Goal: Task Accomplishment & Management: Use online tool/utility

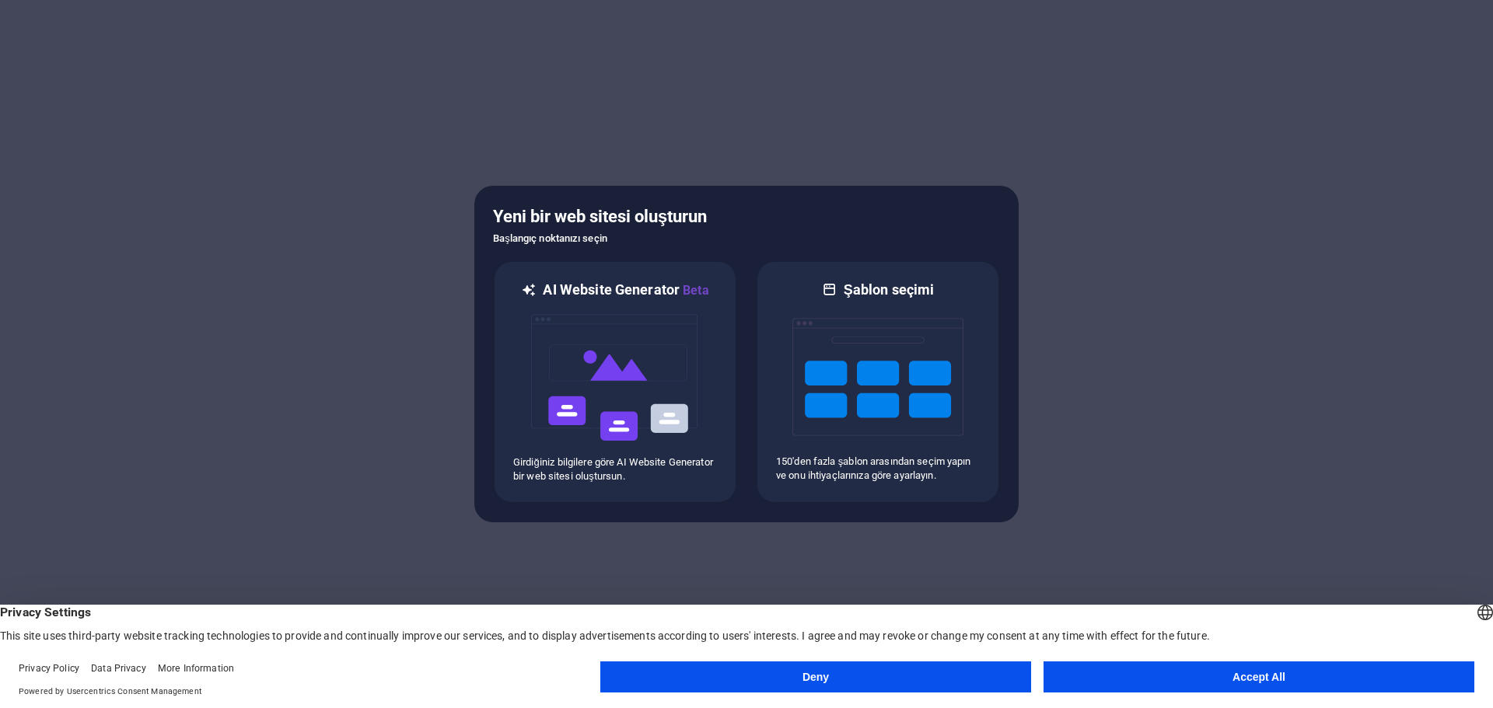
click at [1263, 687] on button "Accept All" at bounding box center [1259, 677] width 431 height 31
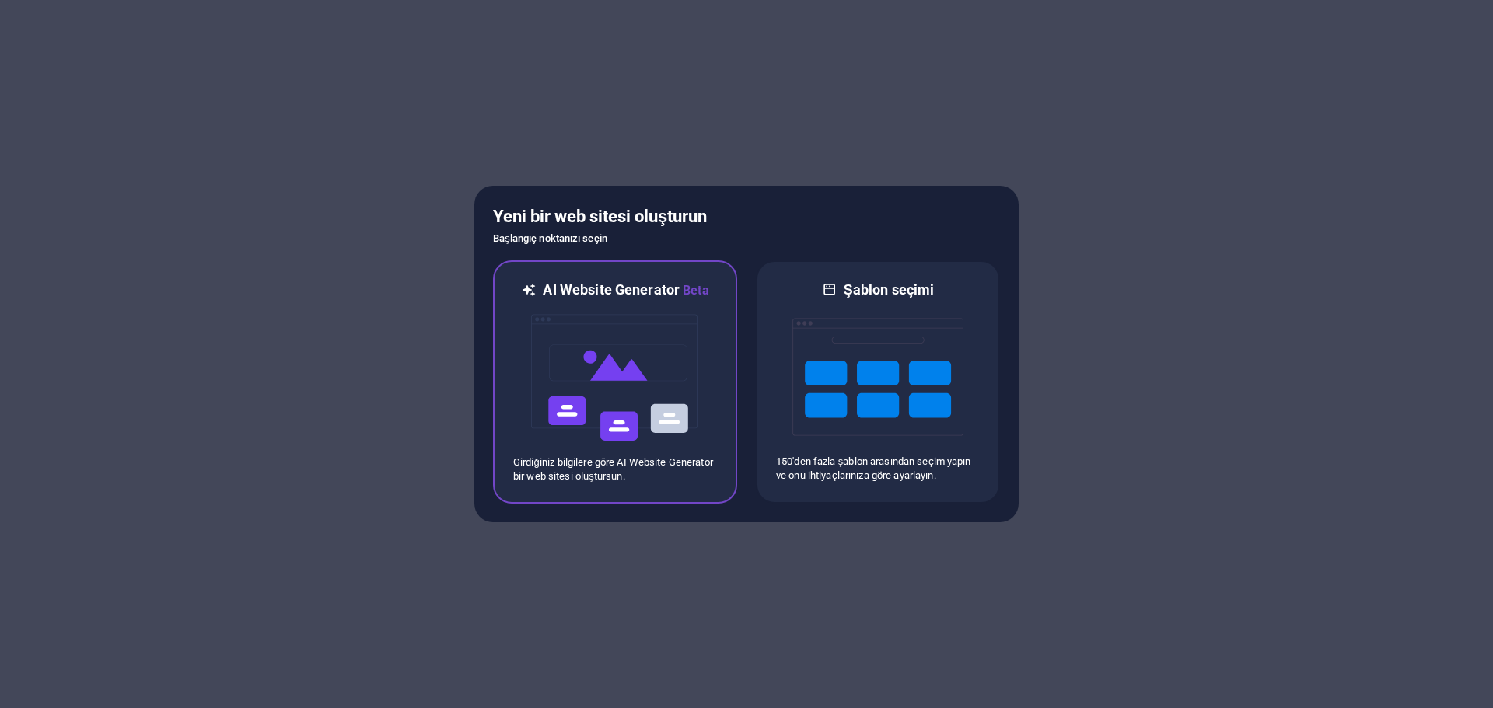
click at [650, 360] on img at bounding box center [615, 378] width 171 height 156
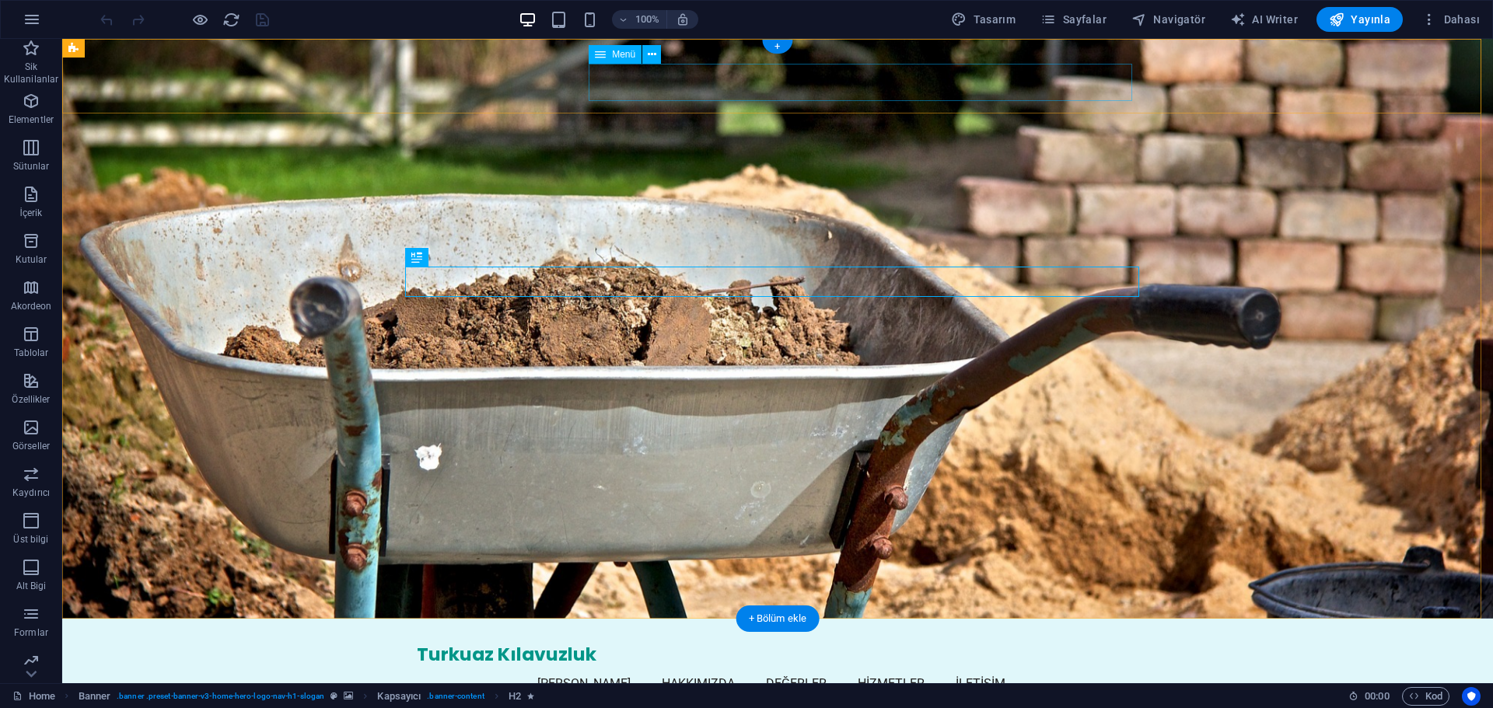
click at [649, 666] on nav "Ana Sayfa Hakkımızda Değerler Hizmetler İletişim" at bounding box center [778, 684] width 722 height 37
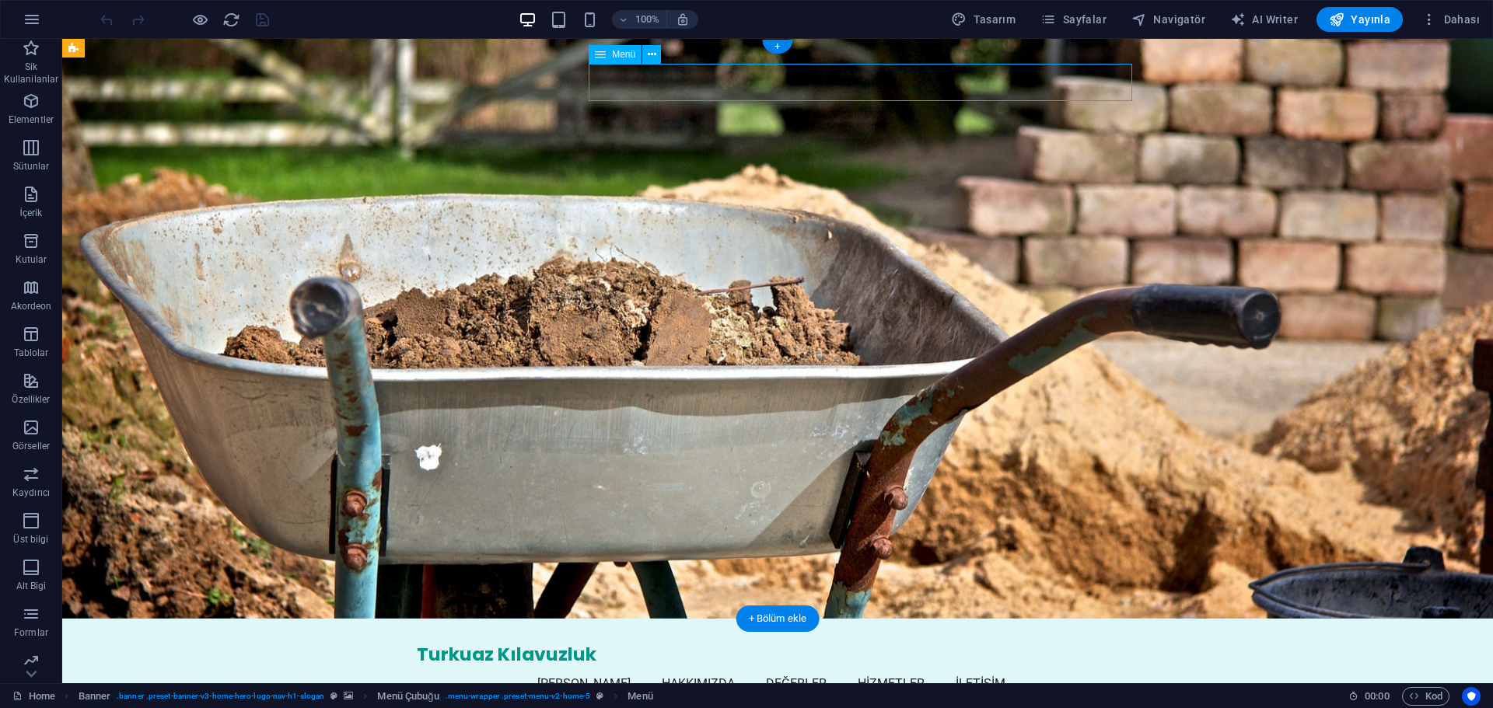
click at [670, 666] on nav "Ana Sayfa Hakkımızda Değerler Hizmetler İletişim" at bounding box center [778, 684] width 722 height 37
click at [32, 100] on icon "button" at bounding box center [31, 101] width 19 height 19
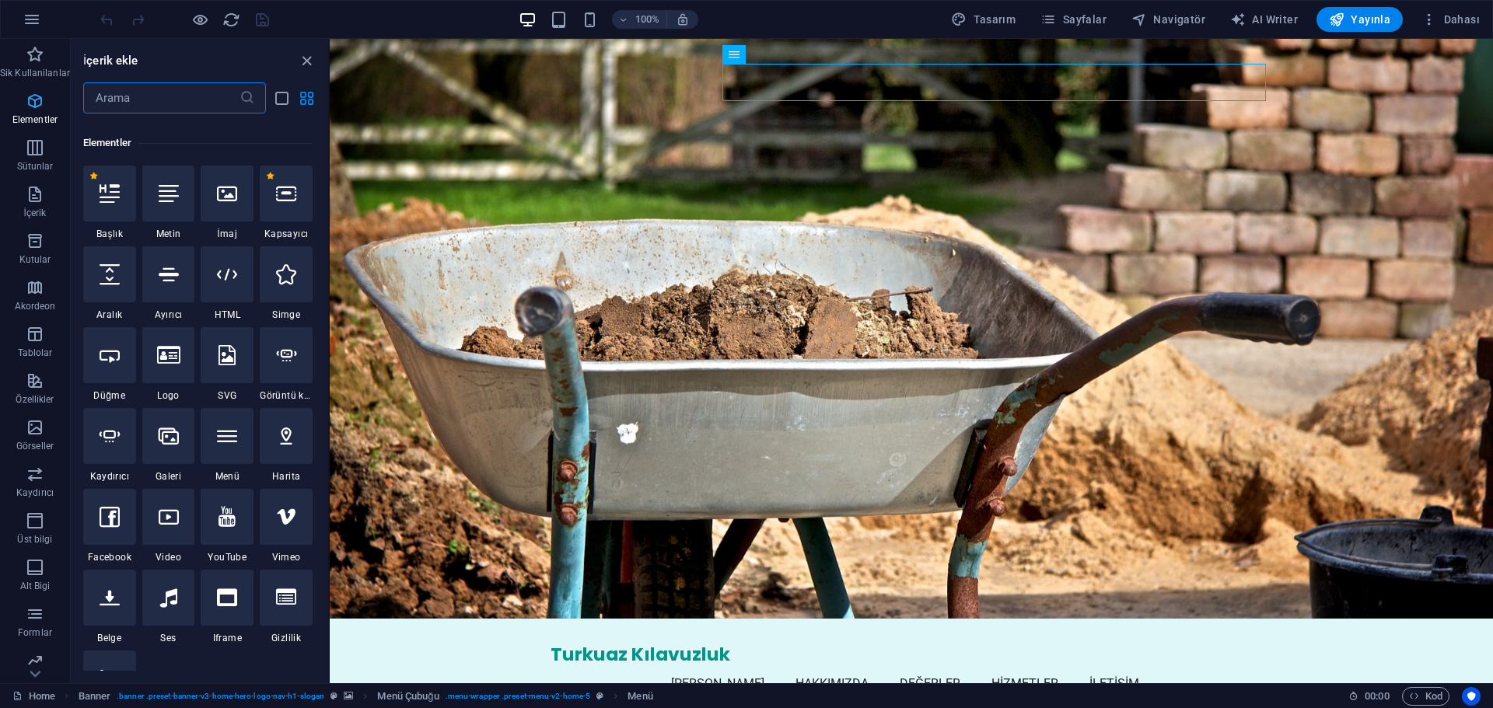
scroll to position [166, 0]
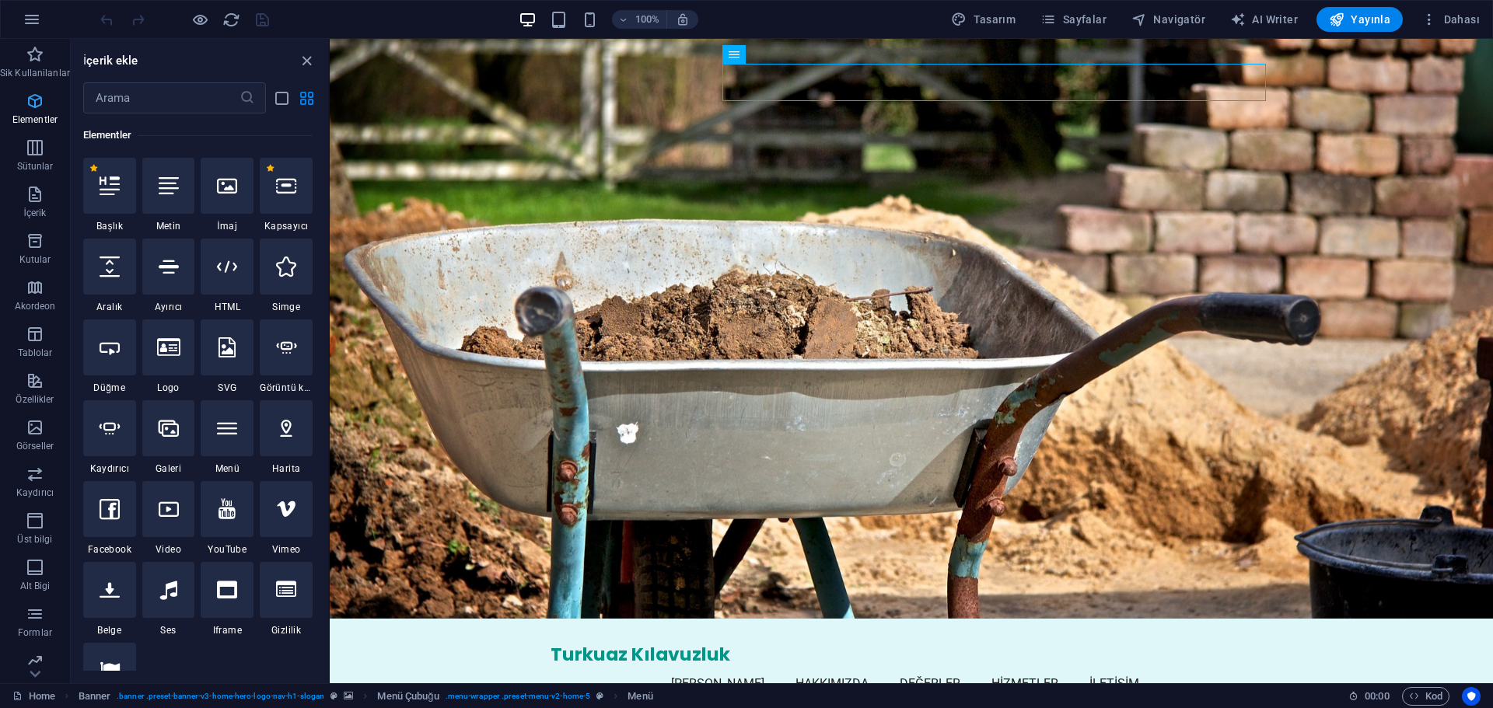
click at [32, 100] on icon "button" at bounding box center [35, 101] width 19 height 19
click at [344, 48] on icon at bounding box center [341, 48] width 10 height 19
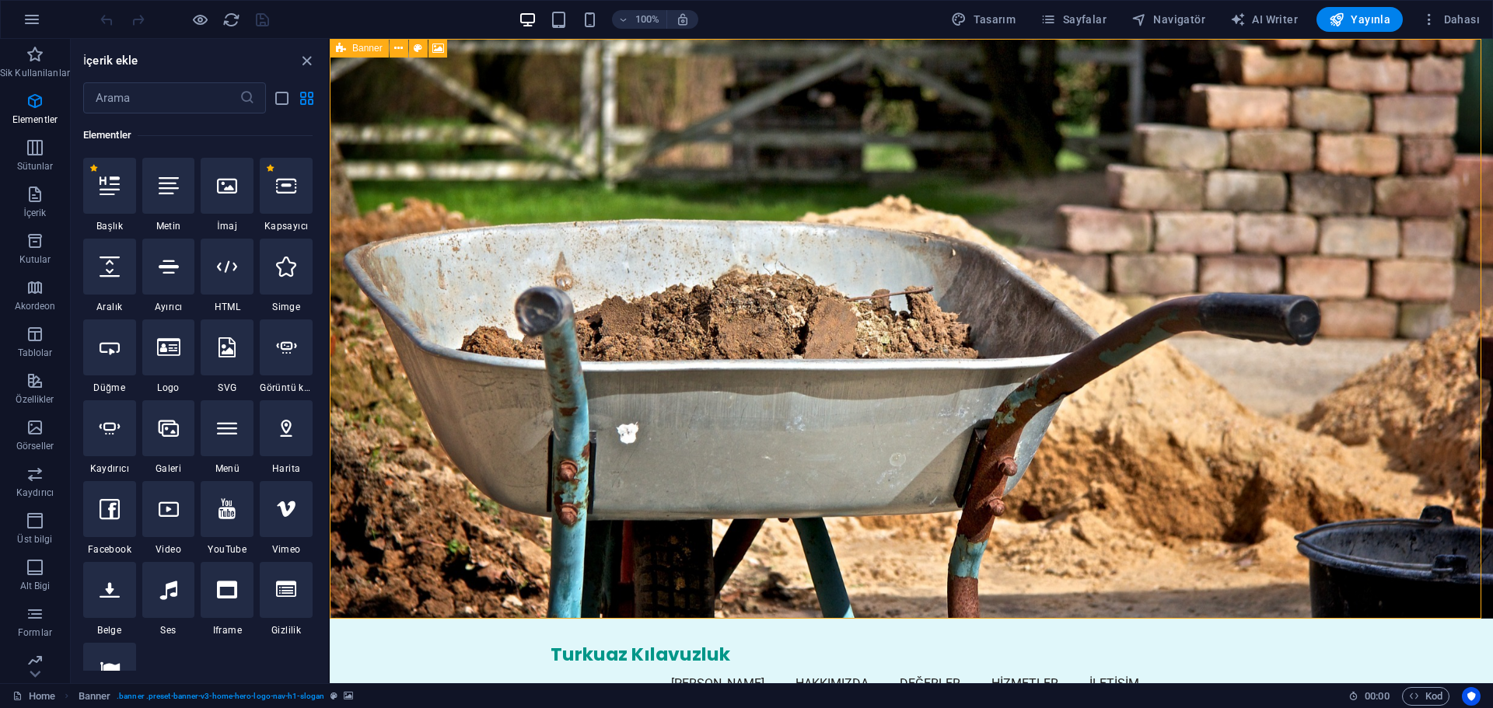
click at [369, 45] on span "Banner" at bounding box center [367, 48] width 30 height 9
click at [369, 48] on span "Banner" at bounding box center [367, 48] width 30 height 9
click at [456, 42] on icon at bounding box center [454, 48] width 9 height 16
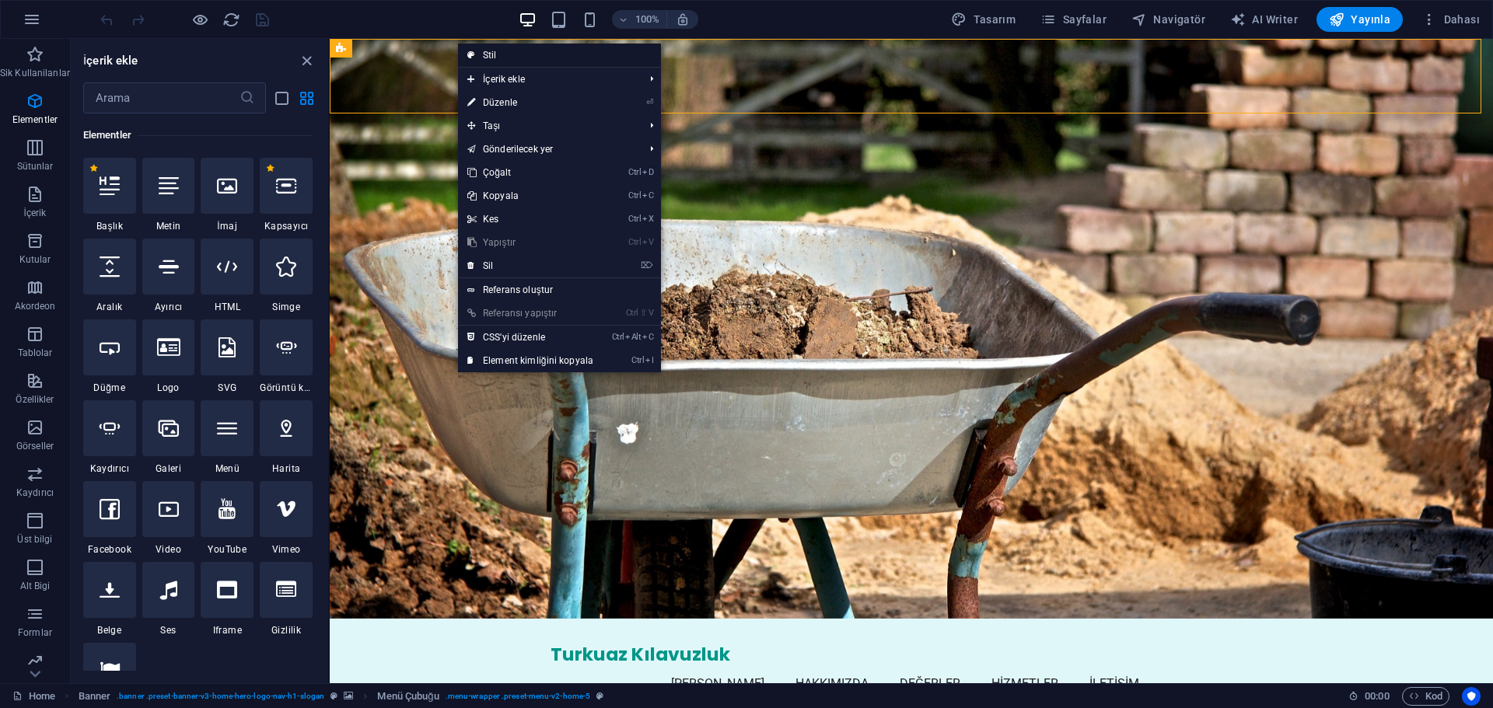
click at [470, 49] on icon at bounding box center [471, 55] width 8 height 23
select select "rem"
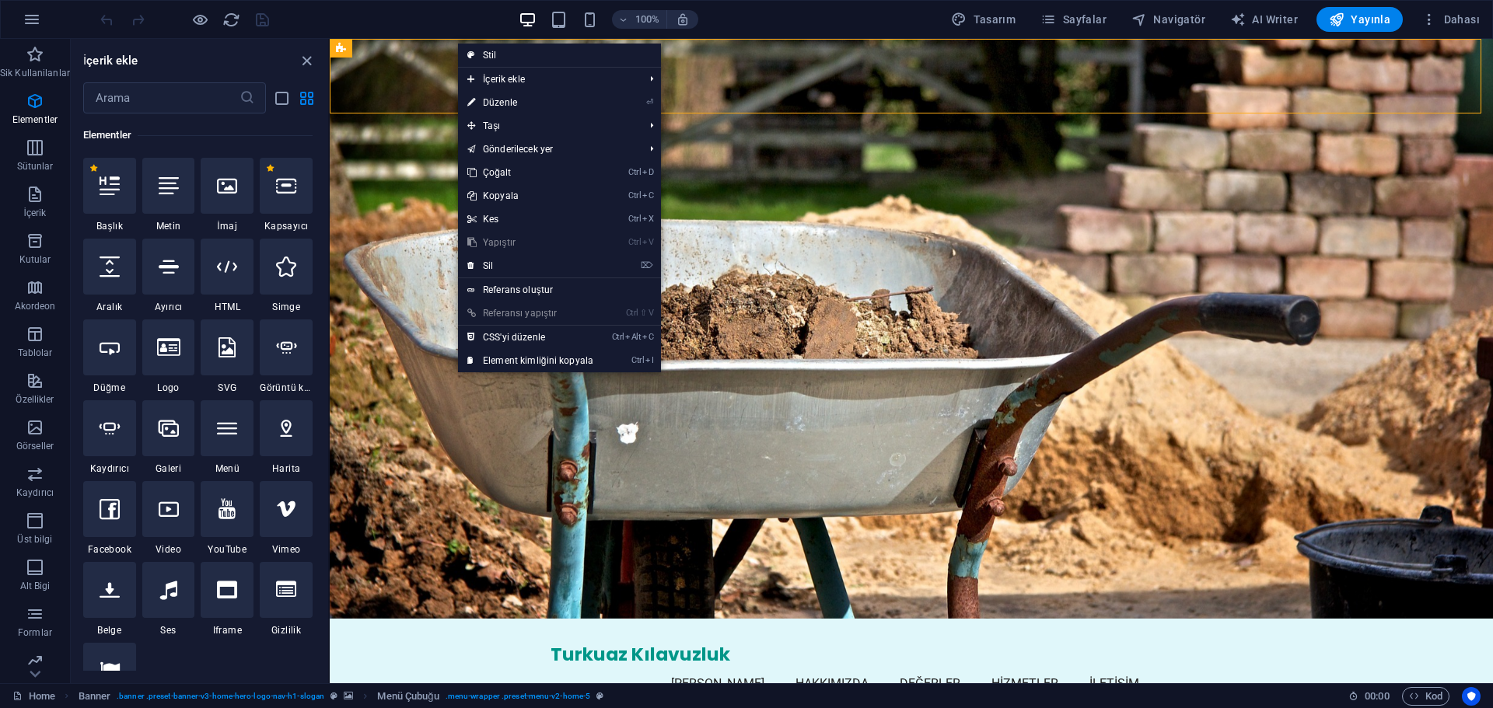
select select "preset-menu-v2-home-5"
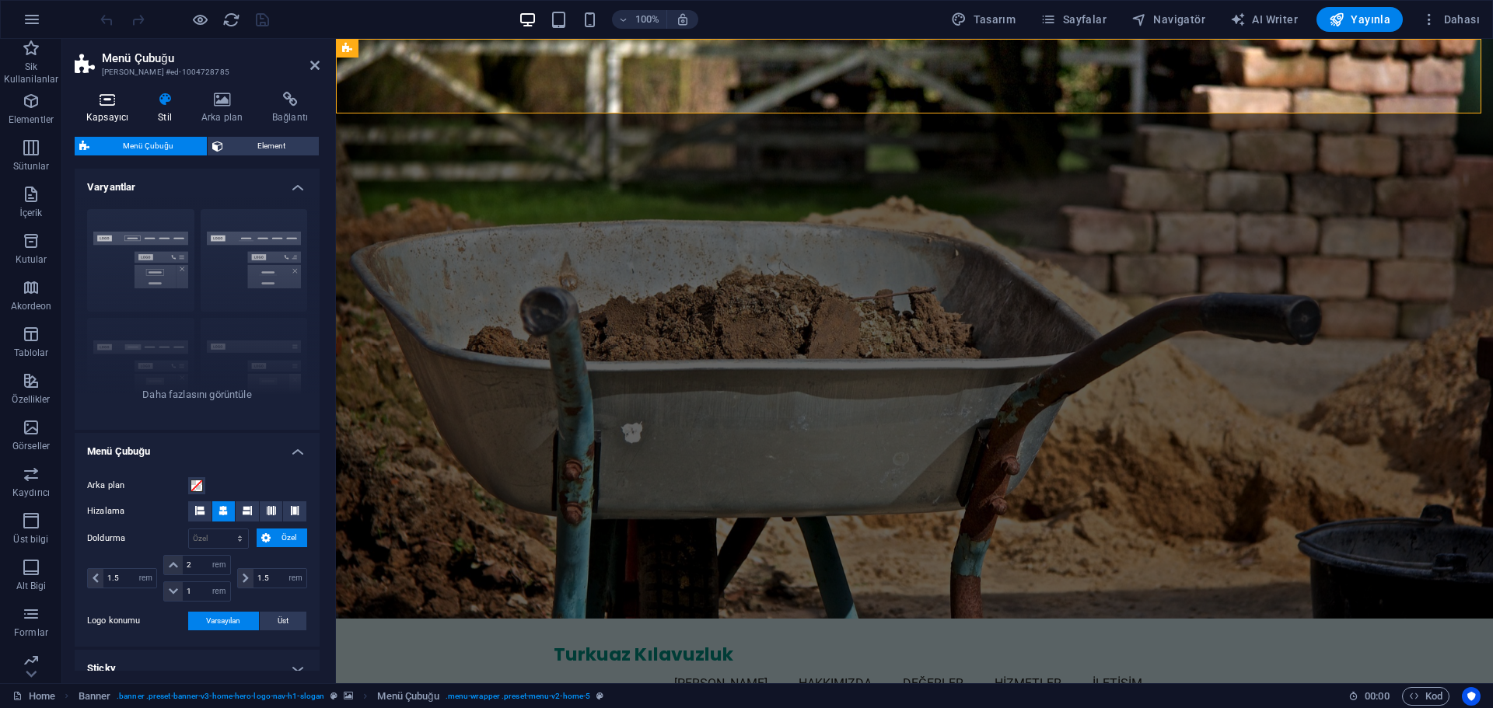
click at [119, 106] on icon at bounding box center [107, 100] width 65 height 16
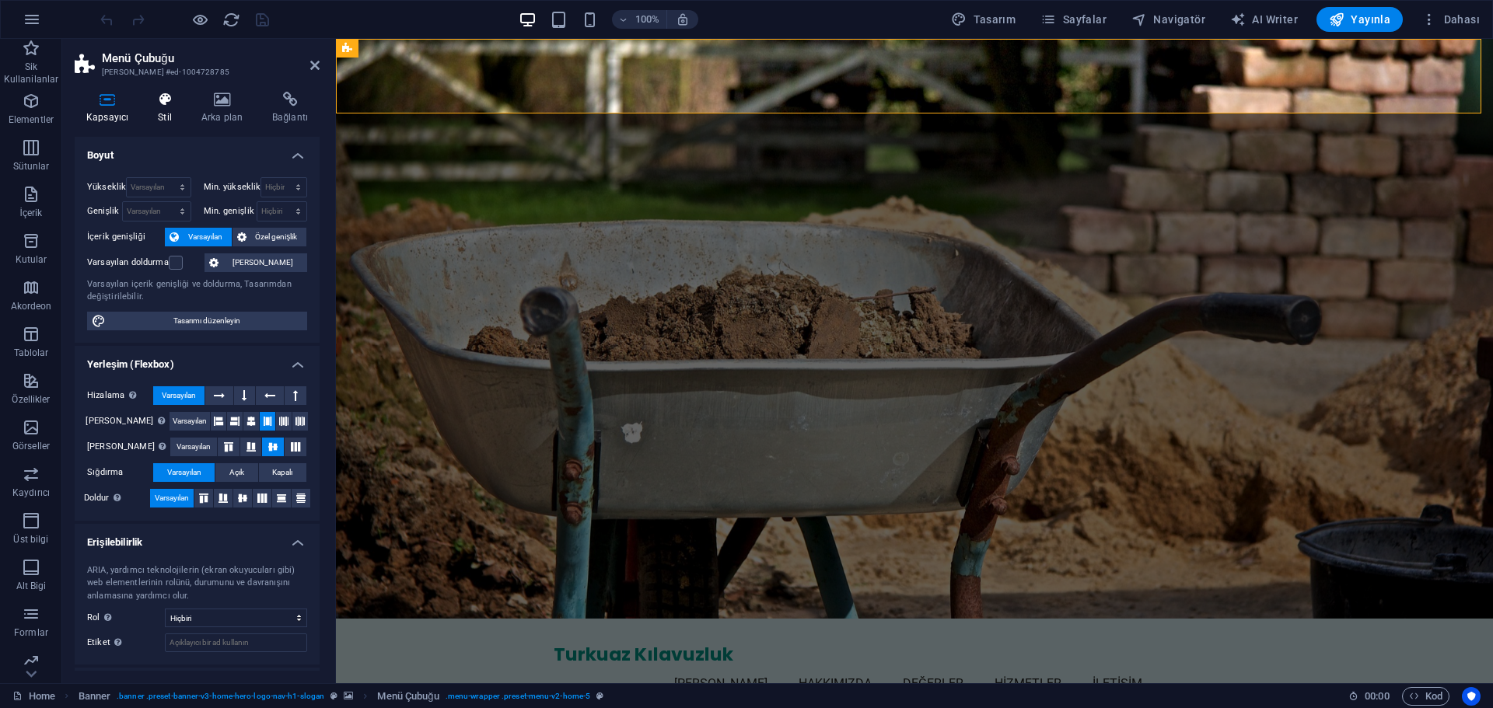
click at [175, 100] on icon at bounding box center [164, 100] width 37 height 16
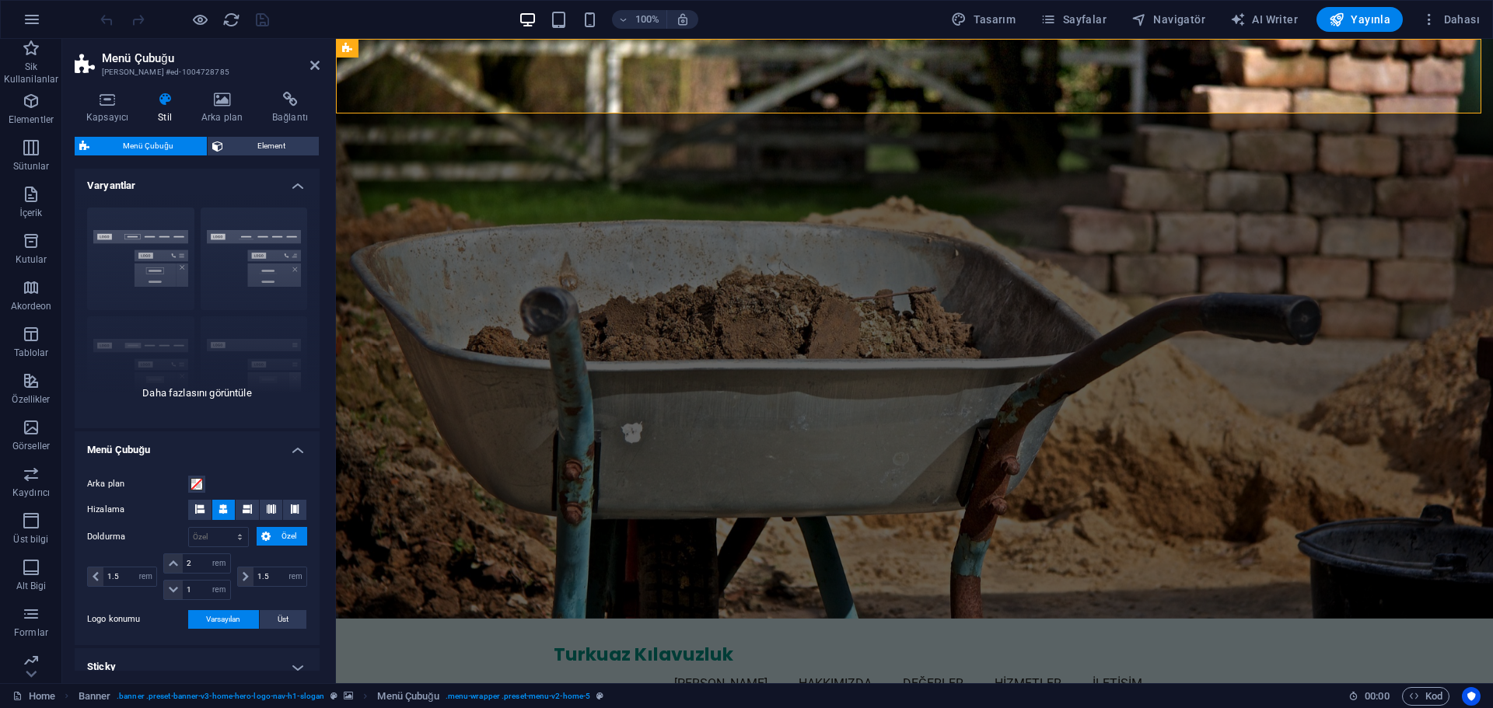
scroll to position [0, 0]
click at [356, 105] on div "Kapsayıcı" at bounding box center [371, 104] width 71 height 19
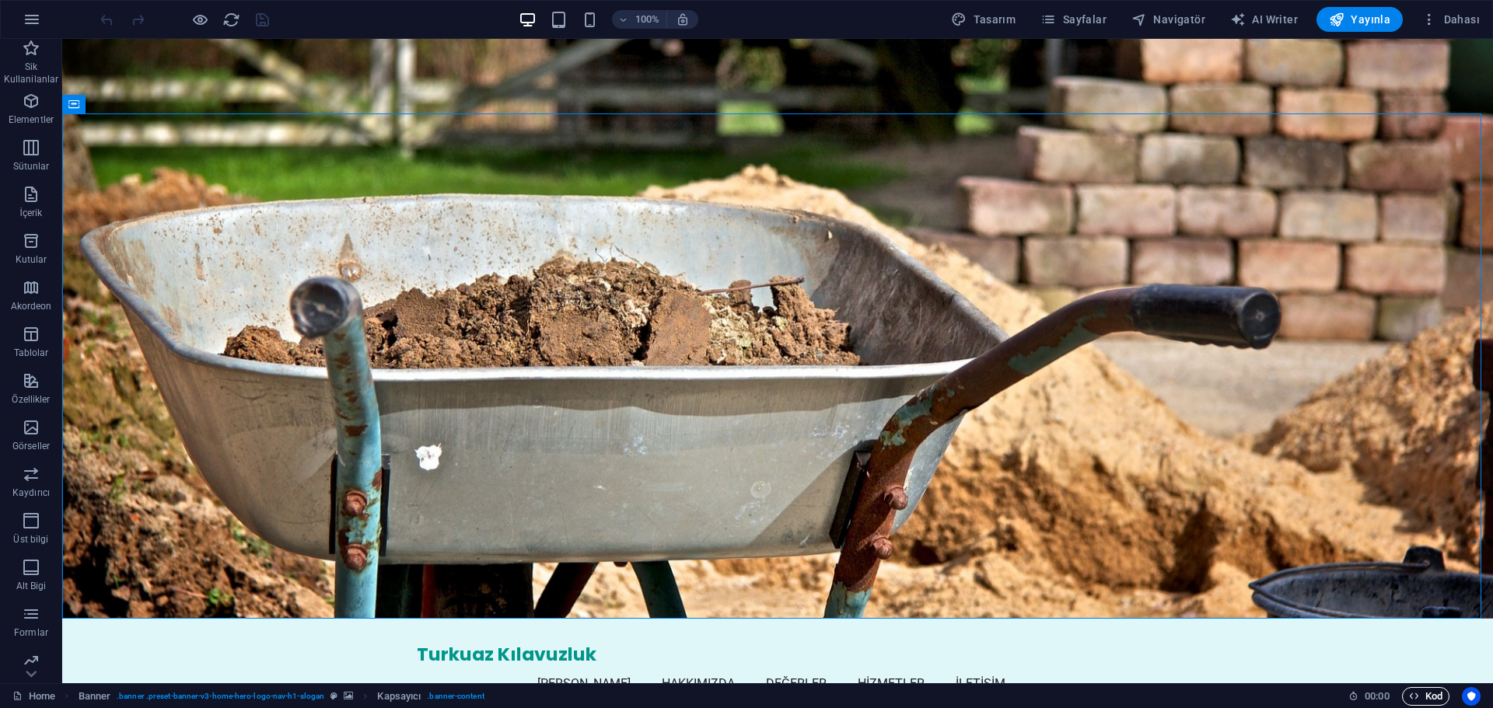
click at [1416, 694] on icon "button" at bounding box center [1414, 696] width 10 height 10
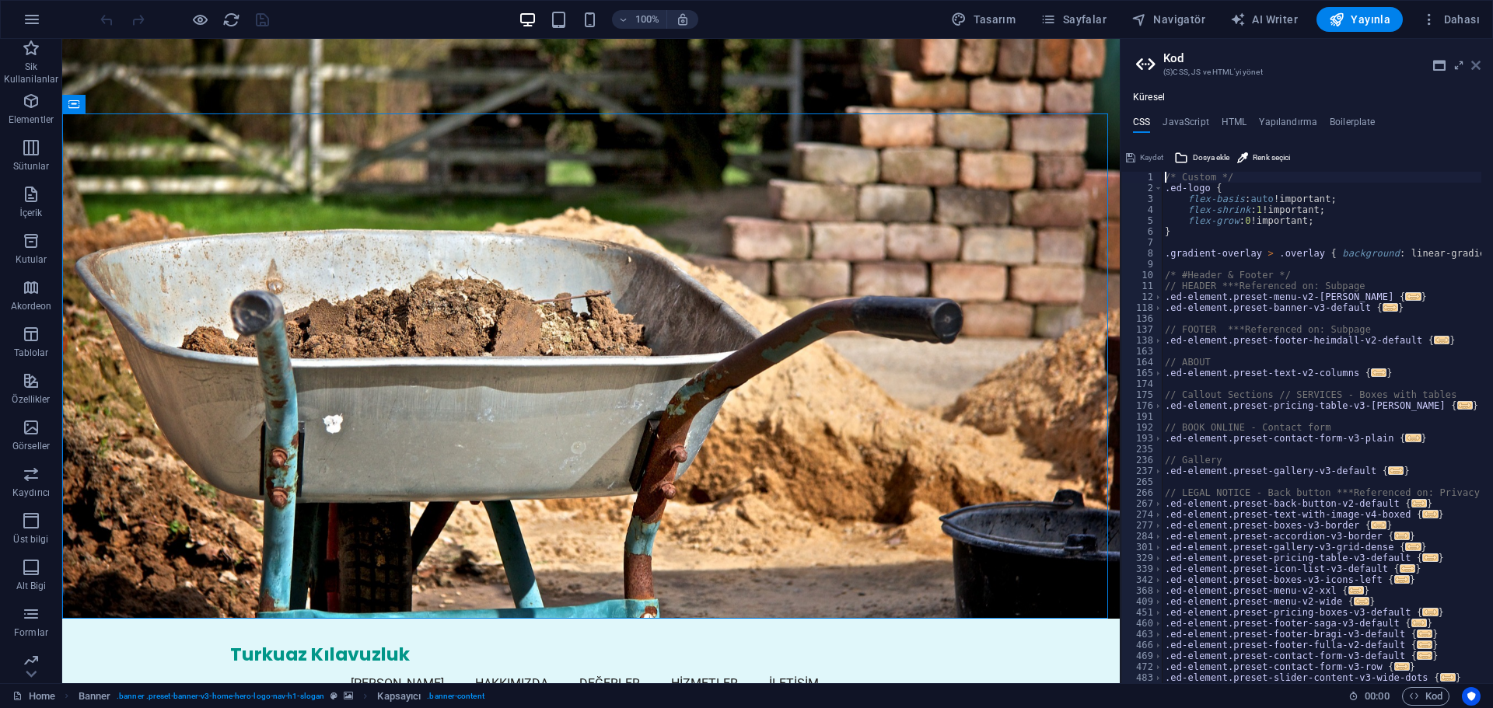
click at [1473, 66] on icon at bounding box center [1475, 65] width 9 height 12
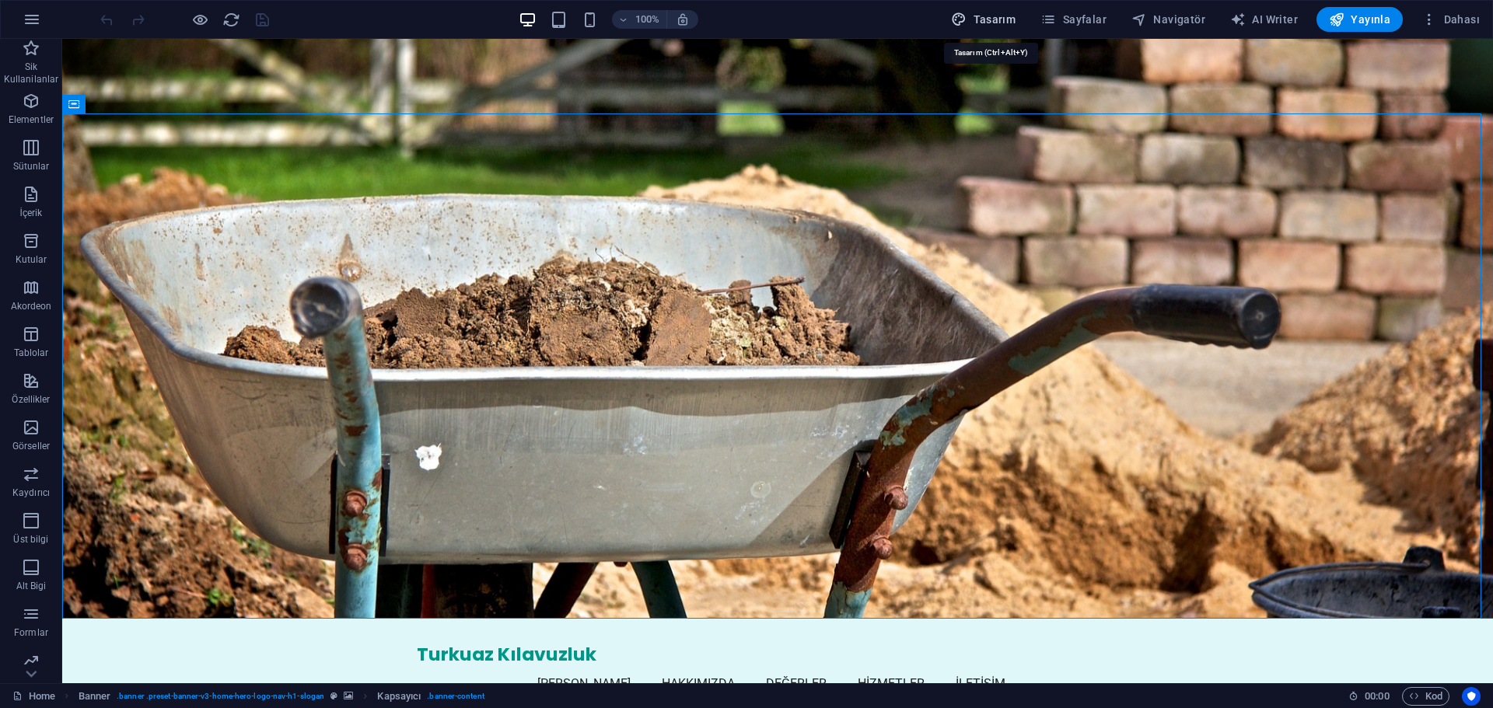
click at [995, 8] on button "Tasarım" at bounding box center [983, 19] width 77 height 25
select select "px"
select select "200"
select select "px"
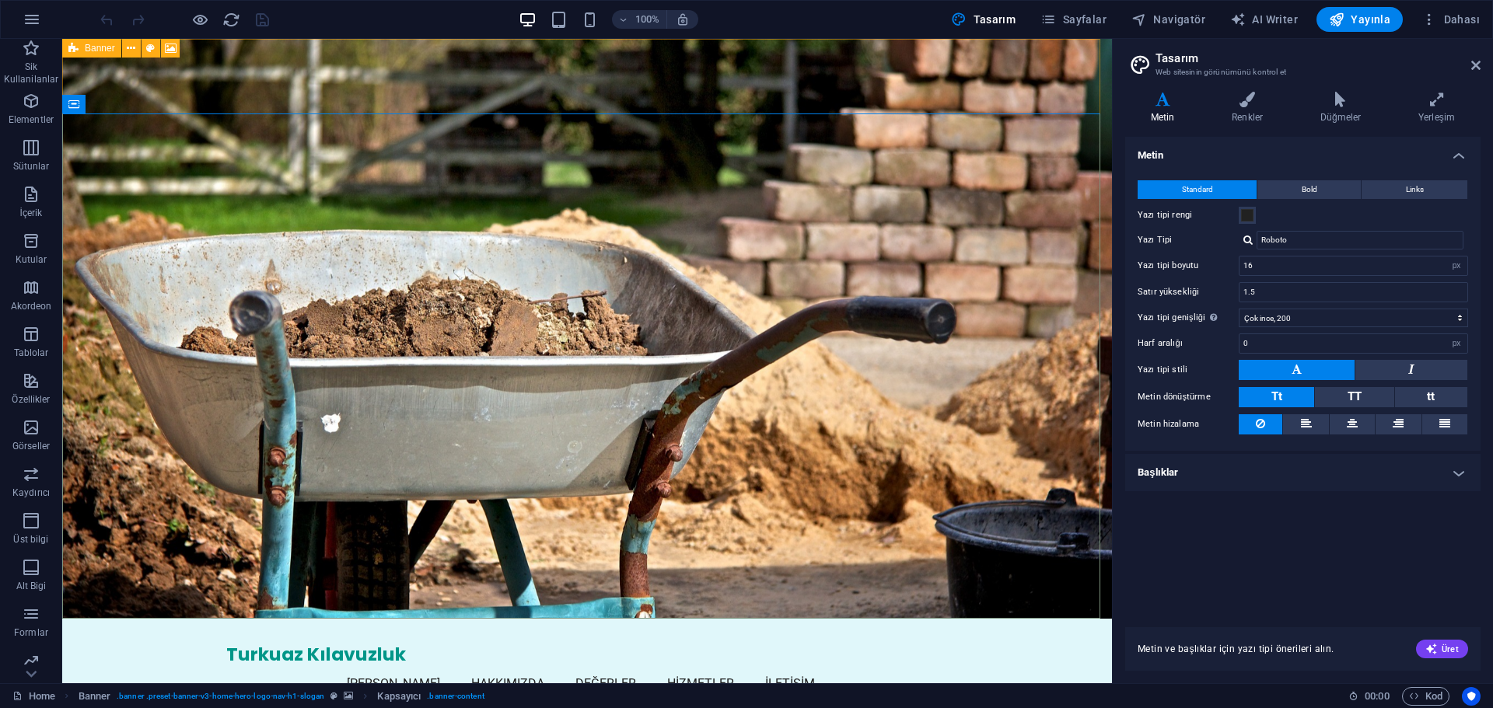
click at [78, 51] on icon at bounding box center [73, 48] width 10 height 19
click at [75, 43] on icon at bounding box center [73, 48] width 10 height 19
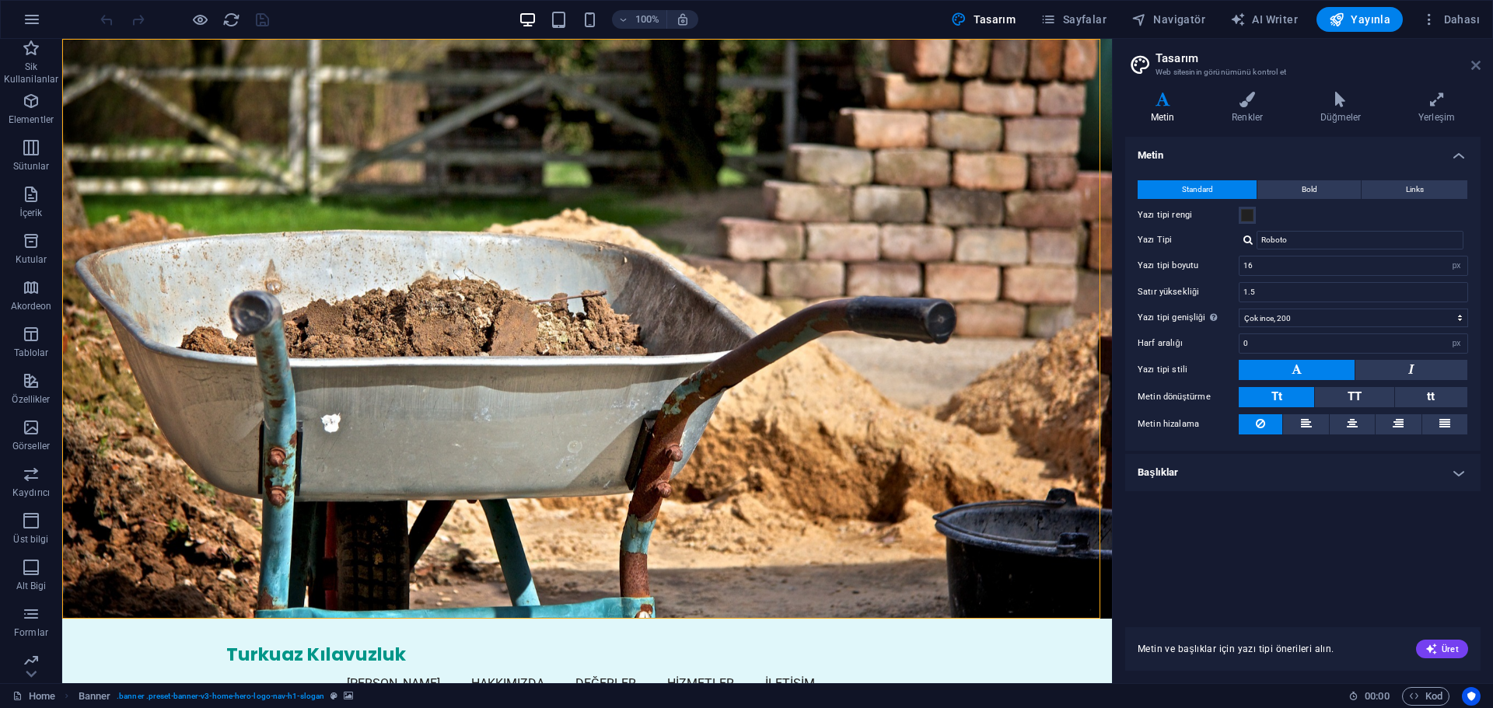
click at [1477, 61] on icon at bounding box center [1475, 65] width 9 height 12
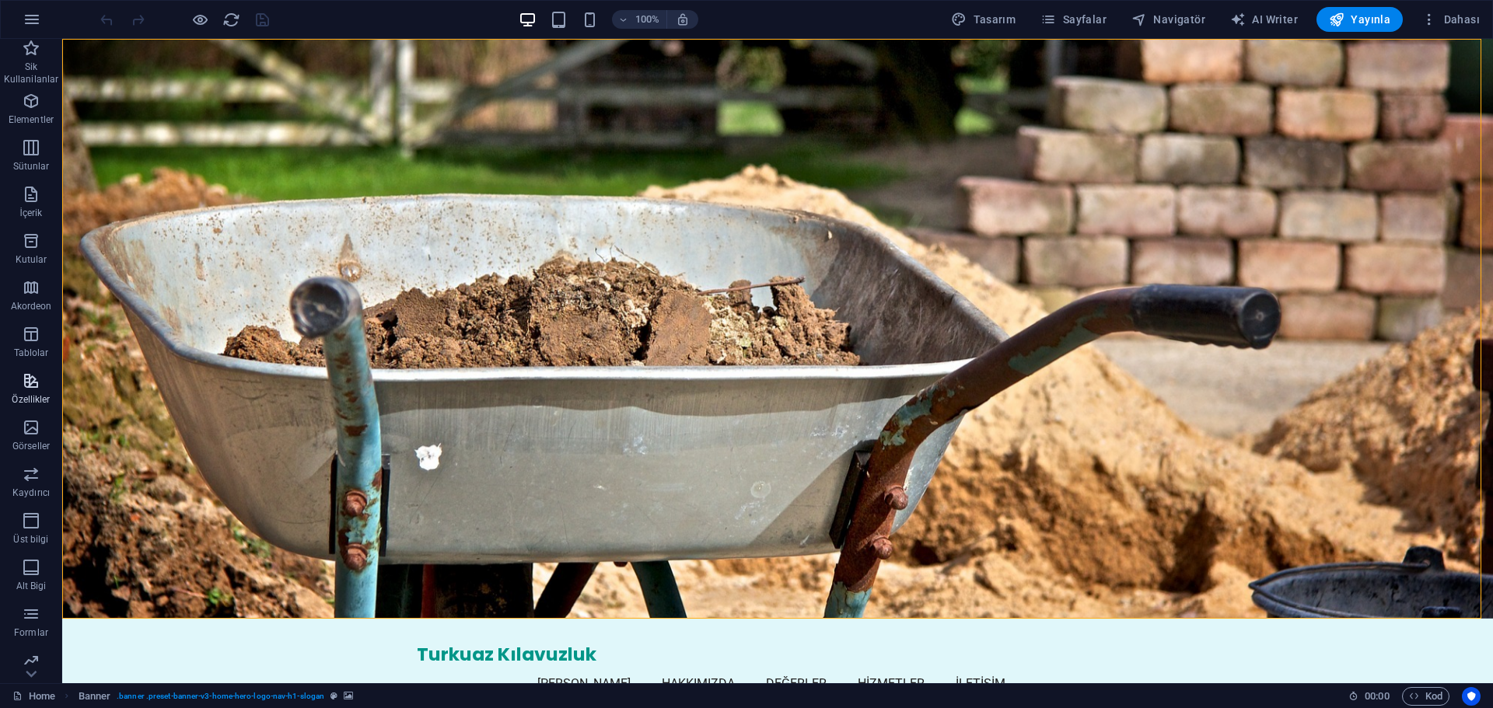
click at [46, 388] on span "Özellikler" at bounding box center [31, 390] width 62 height 37
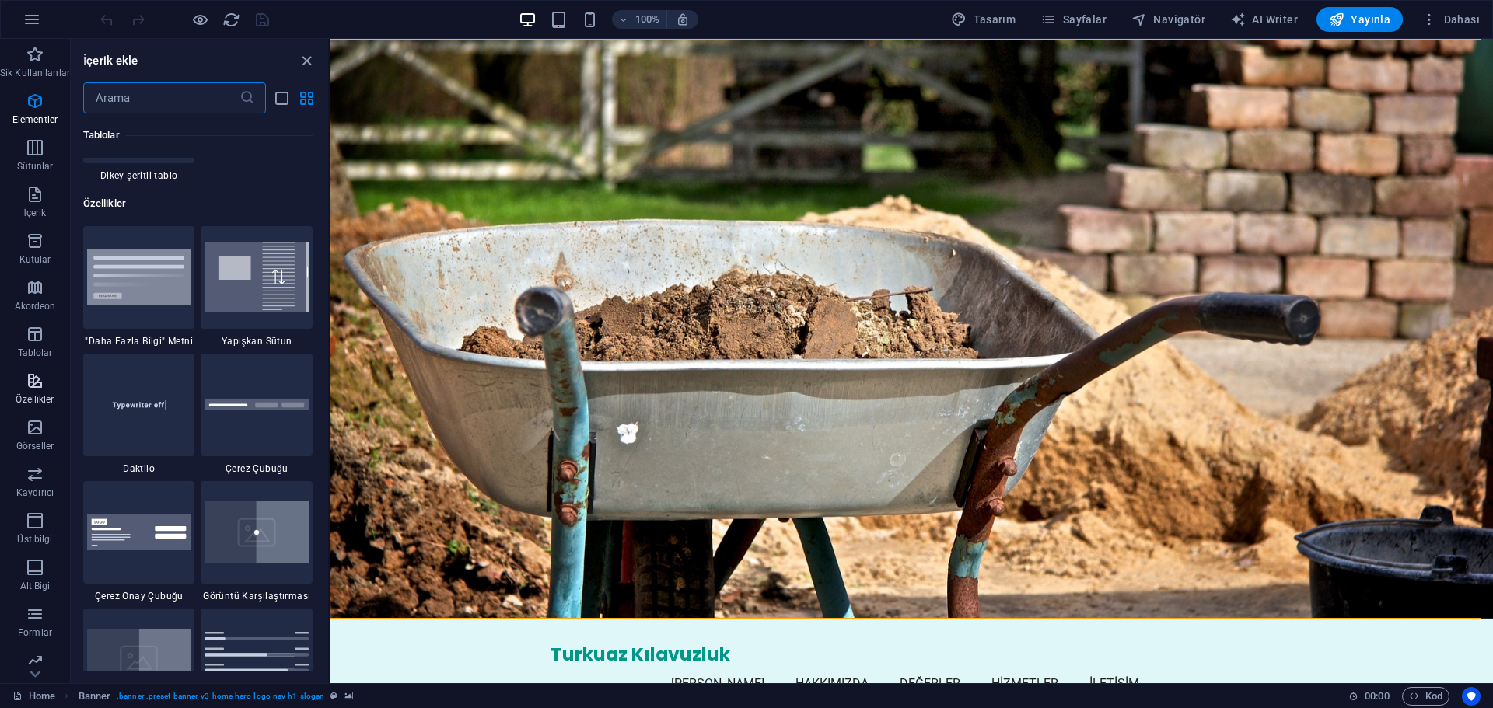
scroll to position [6061, 0]
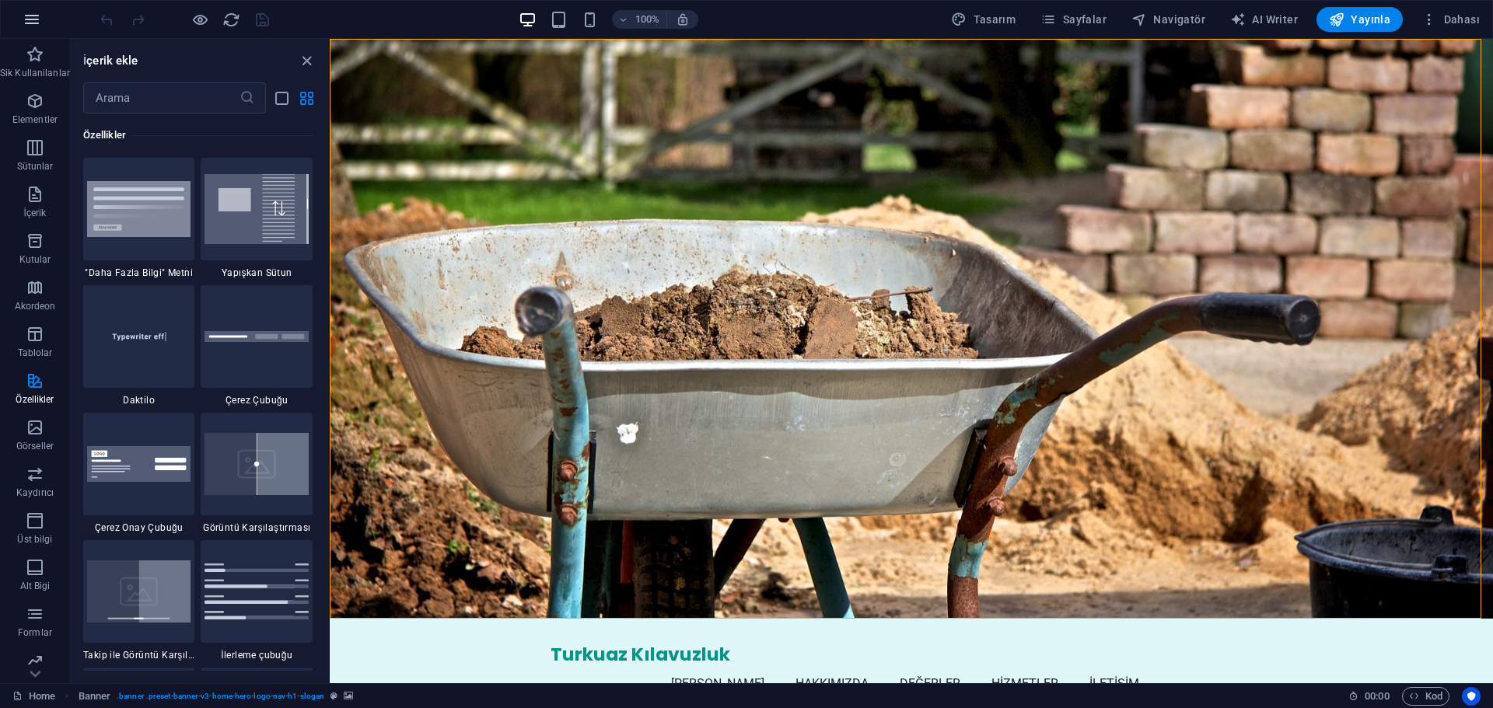
click at [27, 14] on icon "button" at bounding box center [32, 19] width 19 height 19
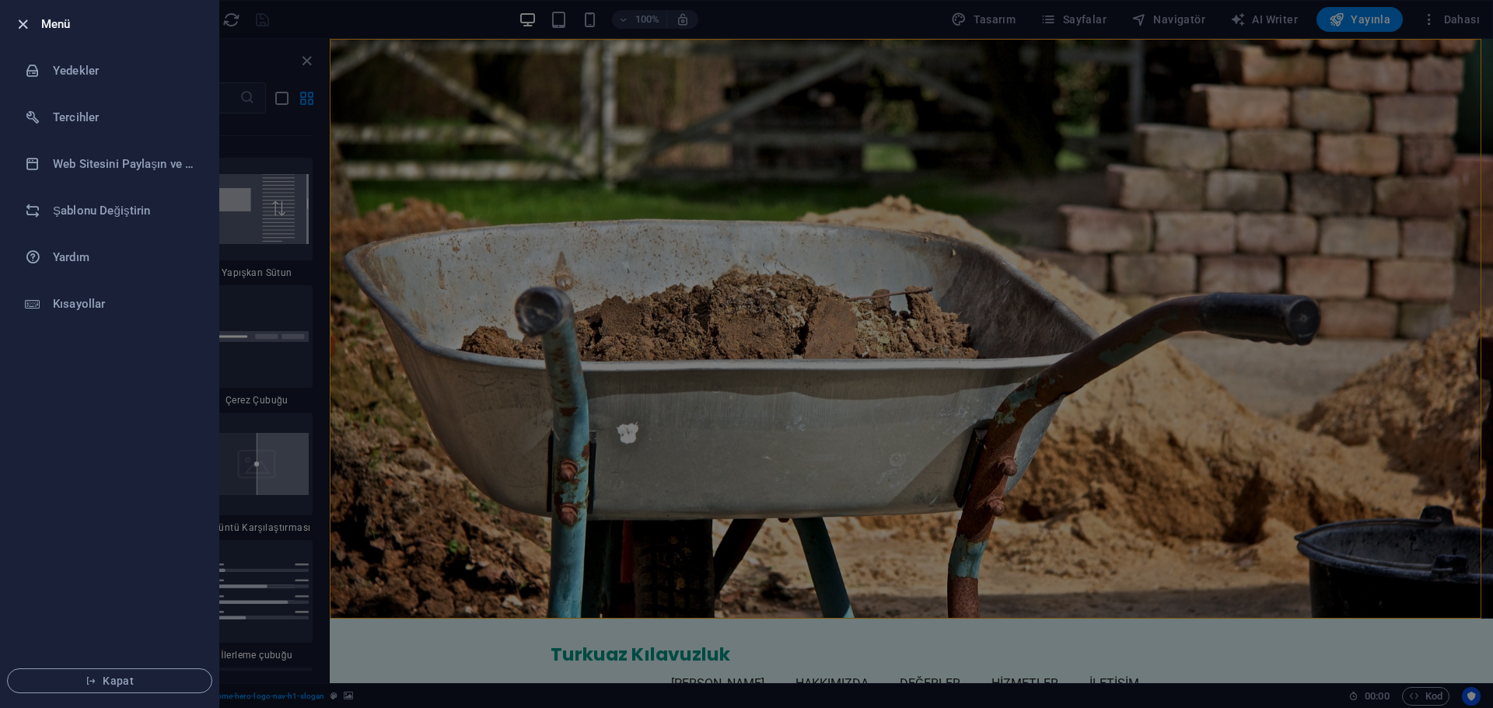
click at [15, 25] on icon "button" at bounding box center [23, 25] width 18 height 18
